Goal: Information Seeking & Learning: Learn about a topic

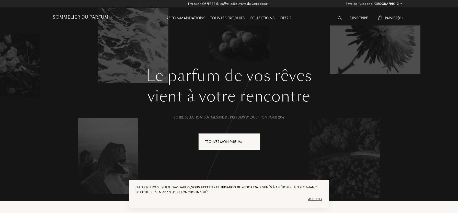
select select "FR"
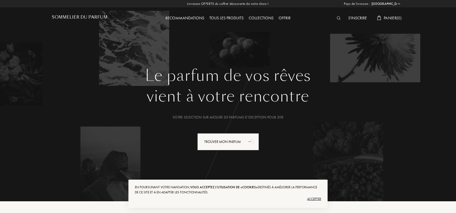
click at [316, 199] on div "Accepter" at bounding box center [228, 199] width 186 height 8
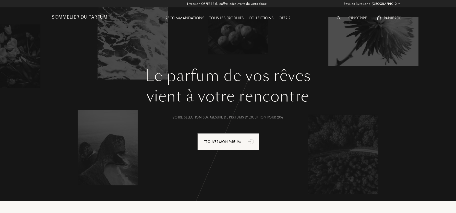
click at [230, 18] on div "Tous les produits" at bounding box center [226, 18] width 39 height 7
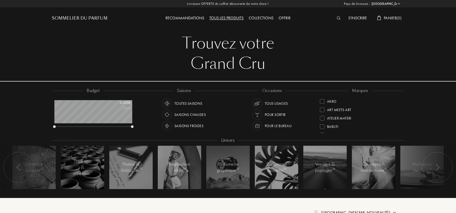
select select "FR"
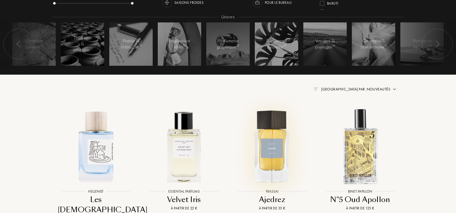
scroll to position [81, 0]
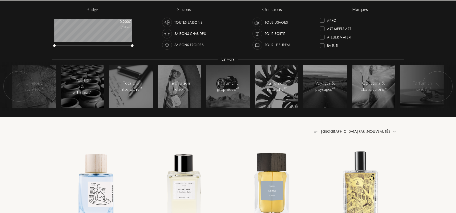
click at [376, 130] on span "Trier par : Nouveautés" at bounding box center [355, 131] width 69 height 5
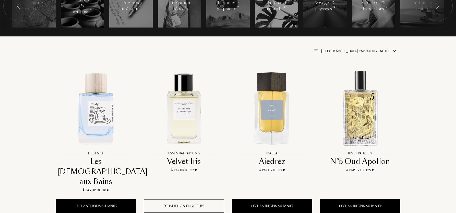
scroll to position [27, 0]
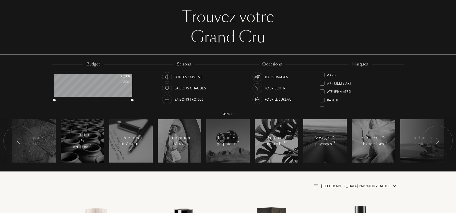
click at [324, 74] on div at bounding box center [322, 75] width 5 height 5
click at [324, 89] on div at bounding box center [322, 89] width 5 height 5
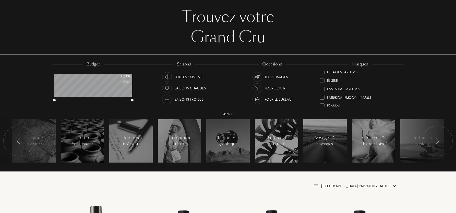
scroll to position [51, 0]
click at [322, 81] on div at bounding box center [322, 82] width 5 height 5
click at [324, 89] on div at bounding box center [322, 89] width 5 height 5
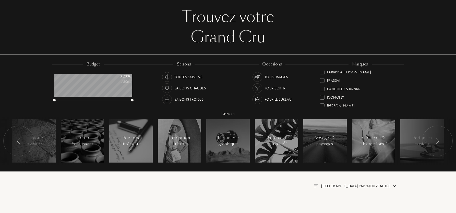
scroll to position [22, 0]
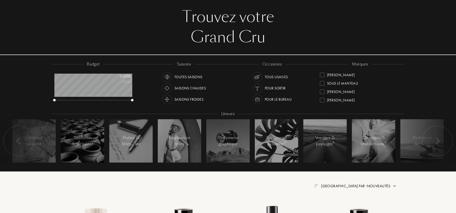
click at [323, 75] on div at bounding box center [322, 75] width 5 height 5
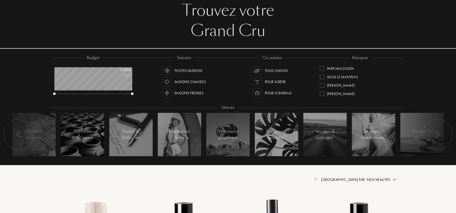
scroll to position [47, 0]
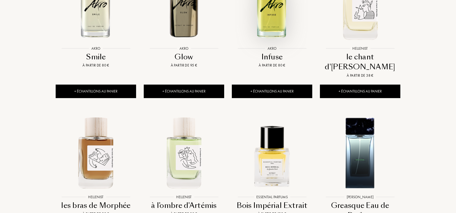
scroll to position [476, 0]
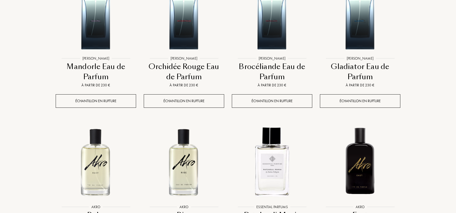
scroll to position [941, 0]
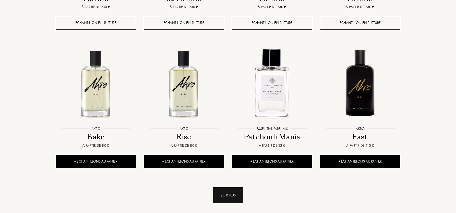
click at [232, 188] on div "Voir plus" at bounding box center [228, 196] width 30 height 16
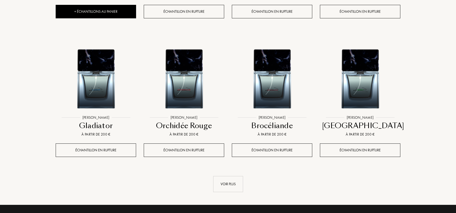
scroll to position [1379, 0]
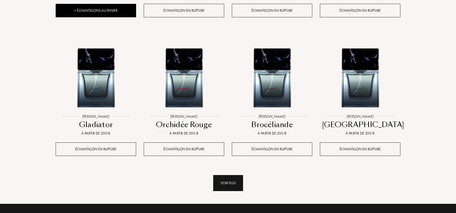
click at [229, 175] on div "Voir plus" at bounding box center [228, 183] width 30 height 16
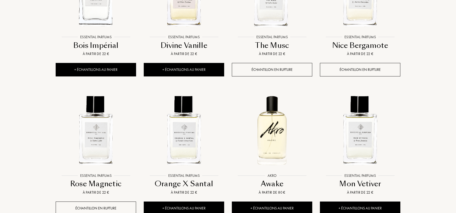
scroll to position [0, 0]
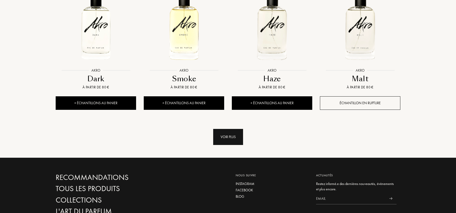
click at [239, 129] on div "Voir plus" at bounding box center [228, 137] width 30 height 16
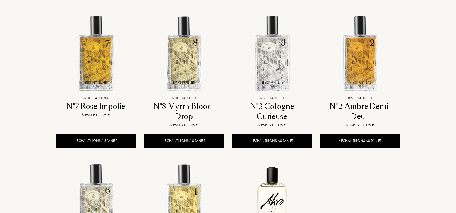
scroll to position [2037, 0]
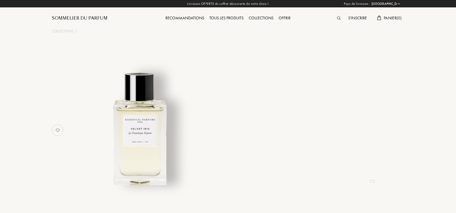
select select "FR"
select select "3"
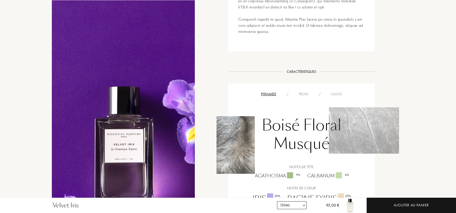
scroll to position [405, 0]
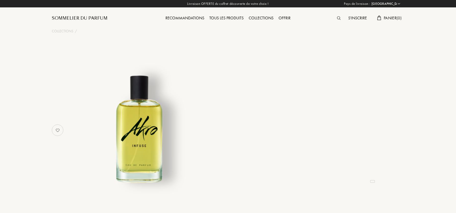
select select "FR"
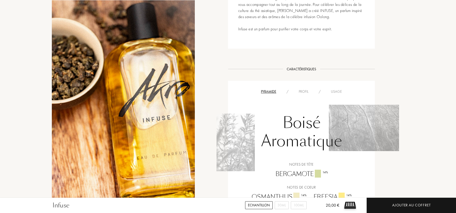
scroll to position [363, 0]
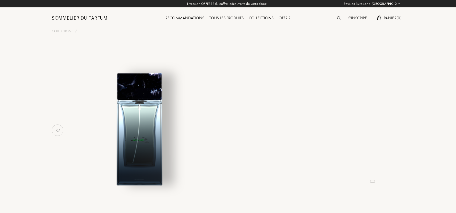
select select "FR"
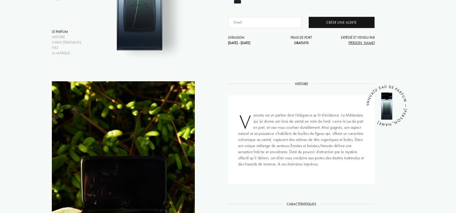
scroll to position [2, 0]
